Goal: Use online tool/utility: Utilize a website feature to perform a specific function

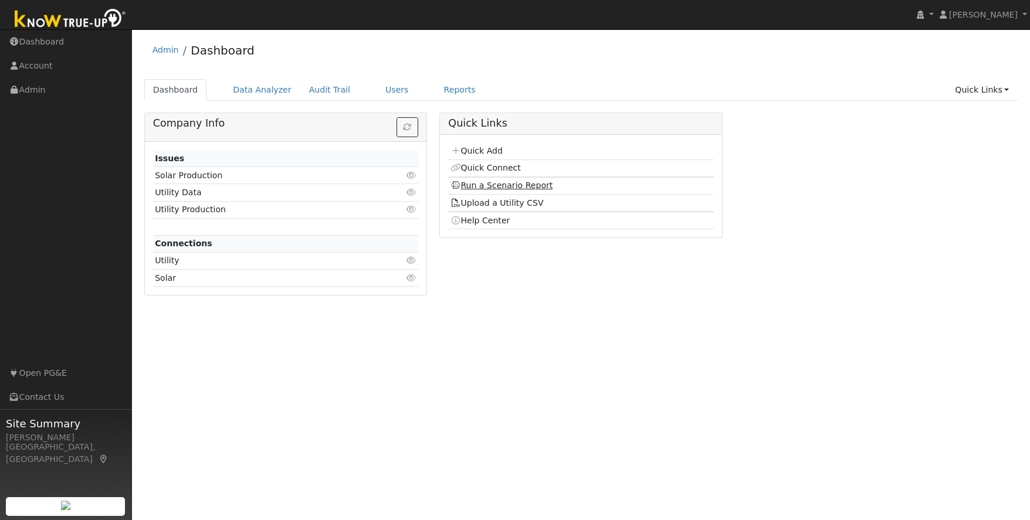
click at [503, 185] on link "Run a Scenario Report" at bounding box center [501, 185] width 103 height 9
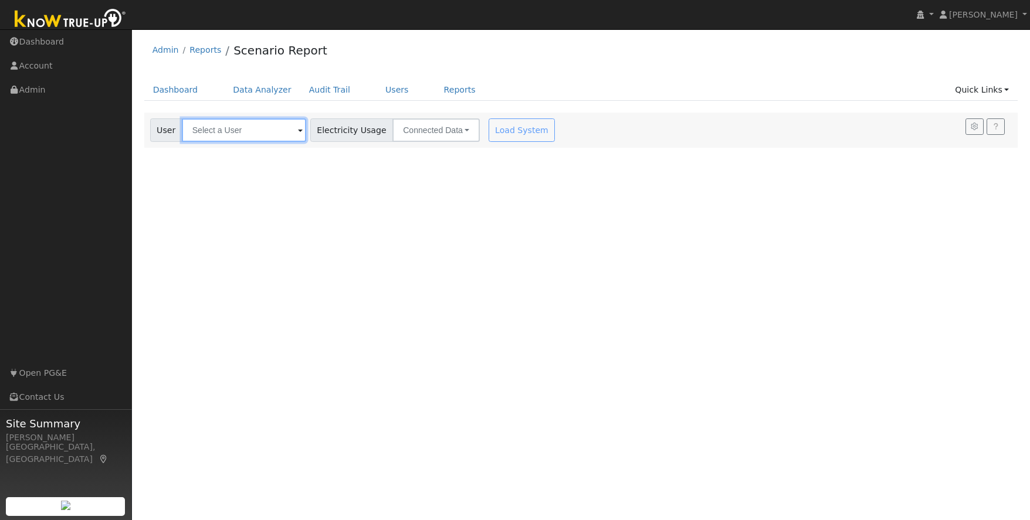
click at [199, 127] on input "text" at bounding box center [244, 129] width 124 height 23
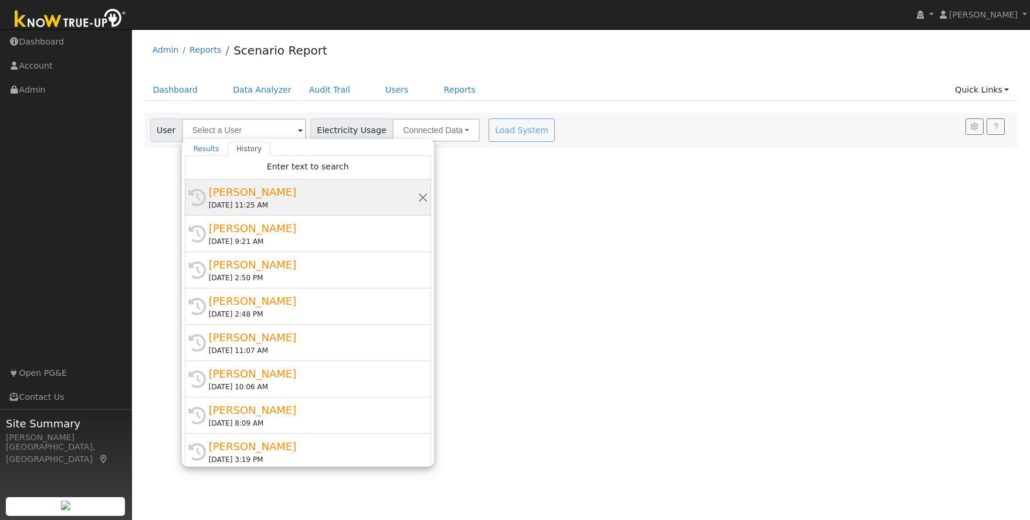
click at [232, 191] on div "Kerry Smith" at bounding box center [313, 192] width 209 height 16
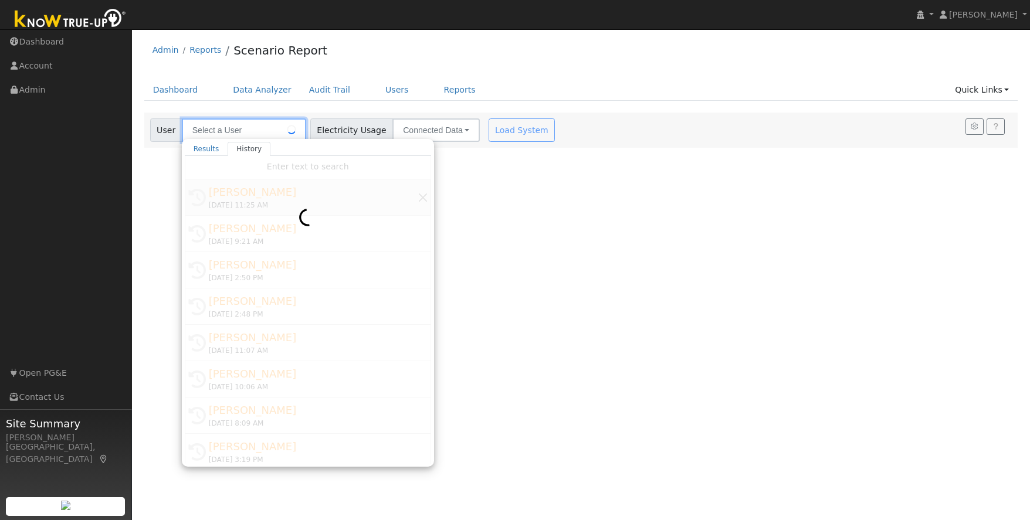
type input "Kerry Smith"
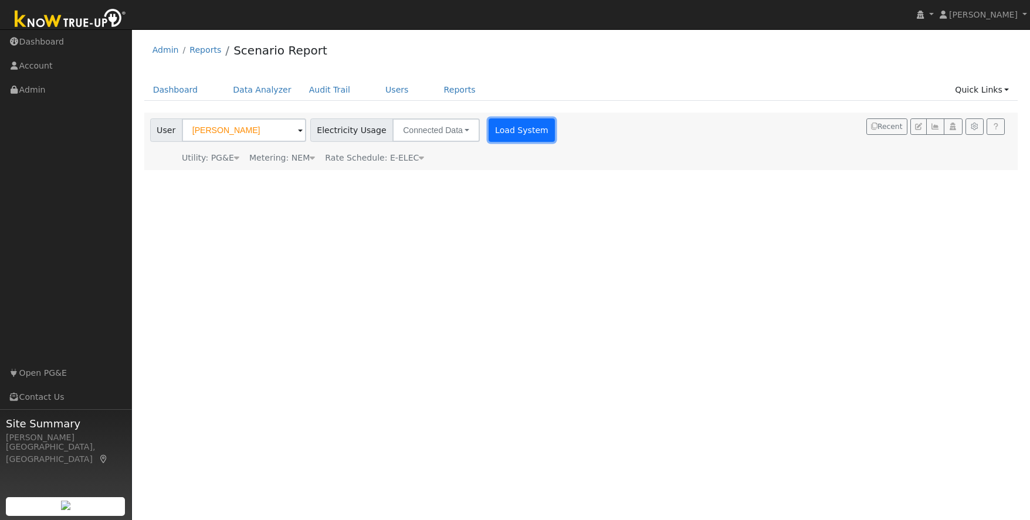
click at [497, 127] on button "Load System" at bounding box center [521, 129] width 67 height 23
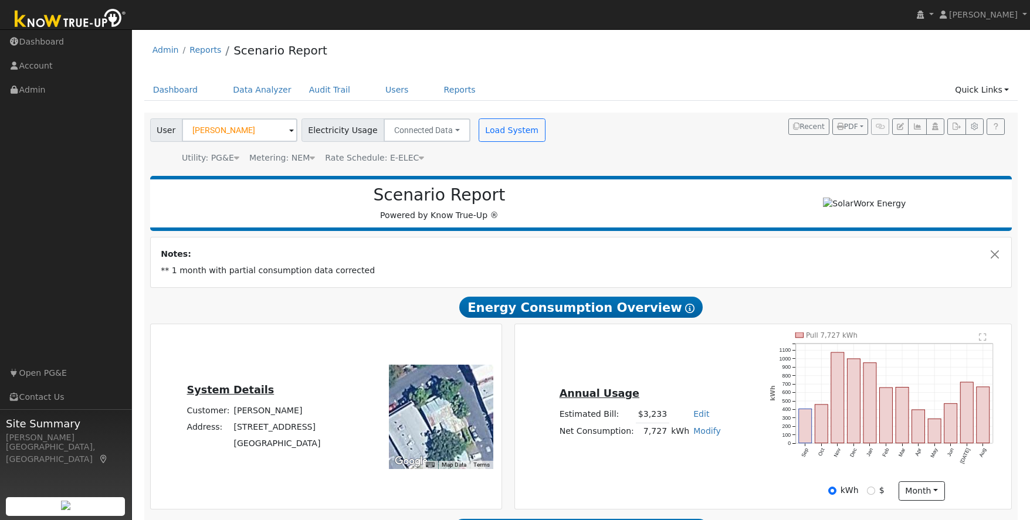
click at [969, 486] on div "kWh $ month Day Month" at bounding box center [886, 491] width 246 height 20
